Goal: Find specific page/section: Find specific page/section

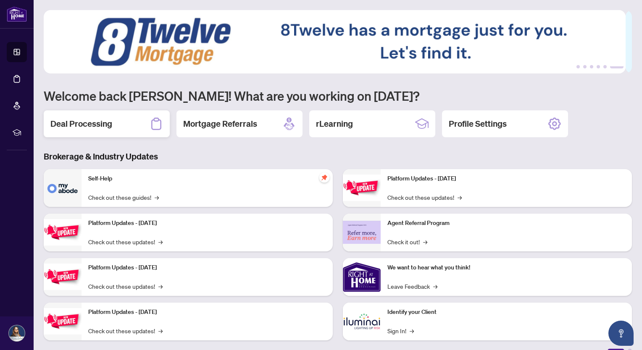
click at [101, 128] on h2 "Deal Processing" at bounding box center [81, 124] width 62 height 12
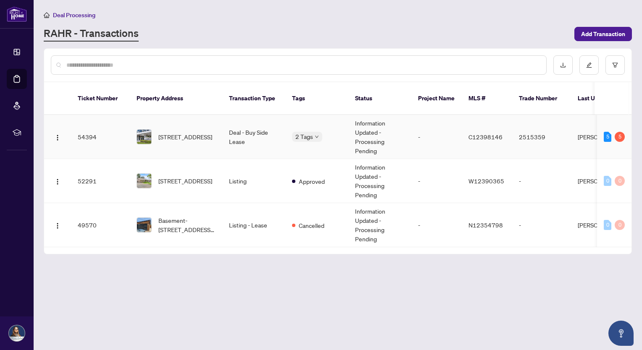
click at [256, 122] on td "Deal - Buy Side Lease" at bounding box center [253, 137] width 63 height 44
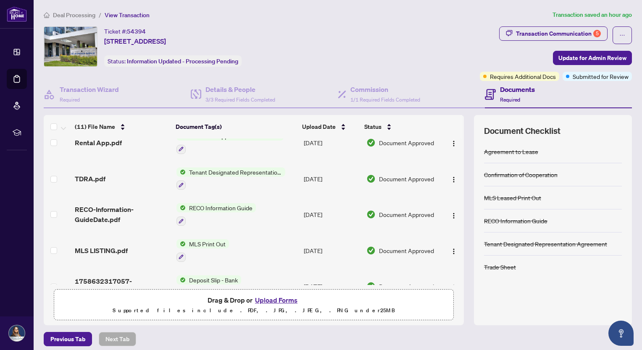
scroll to position [249, 0]
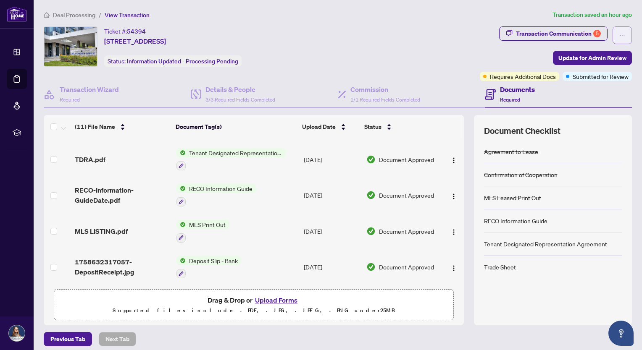
click at [619, 38] on icon "ellipsis" at bounding box center [622, 35] width 6 height 6
click at [591, 68] on span "Document Archive" at bounding box center [586, 67] width 64 height 9
